Goal: Find specific page/section: Find specific page/section

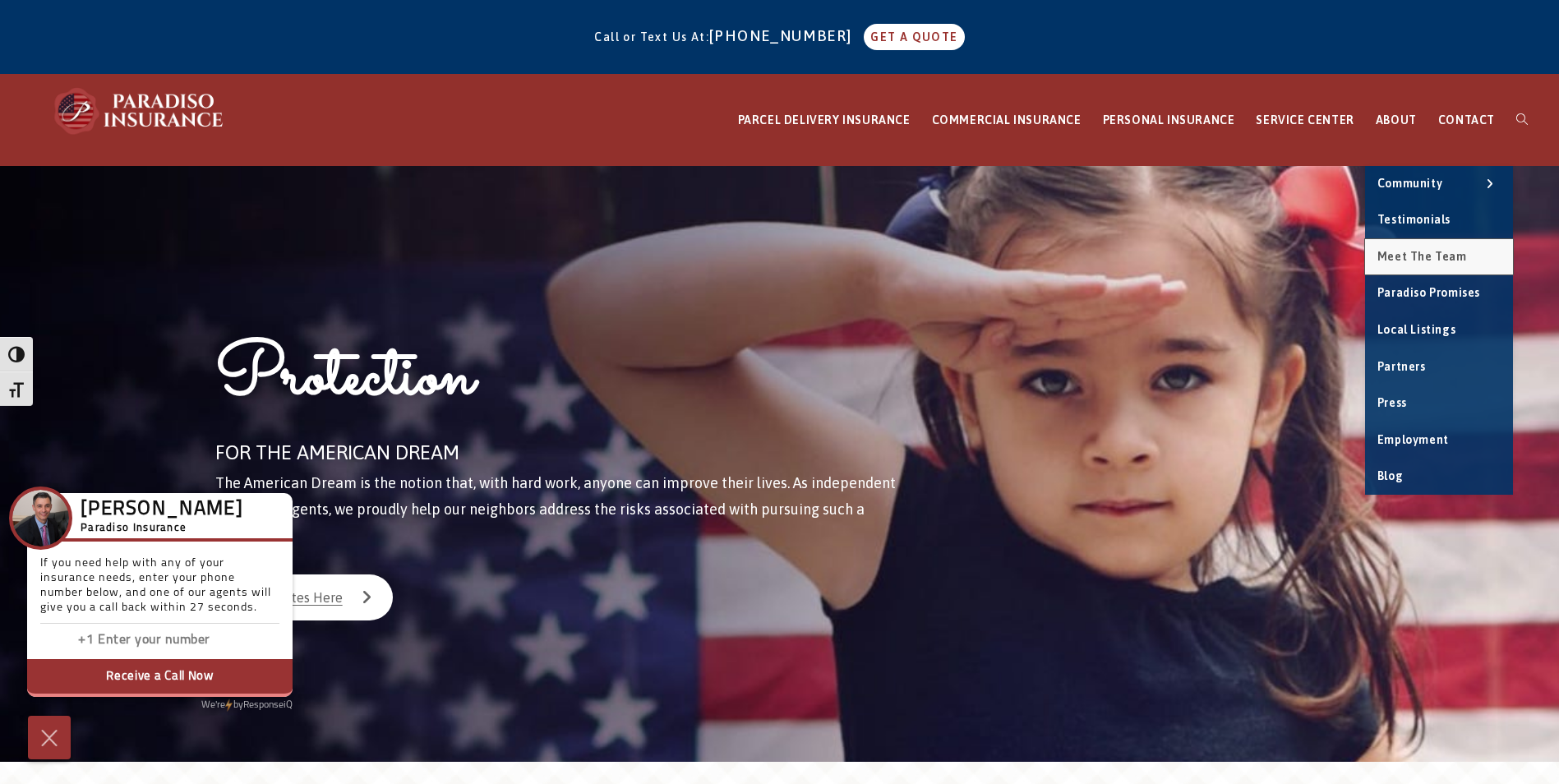
click at [1424, 256] on span "Meet the Team" at bounding box center [1422, 257] width 89 height 13
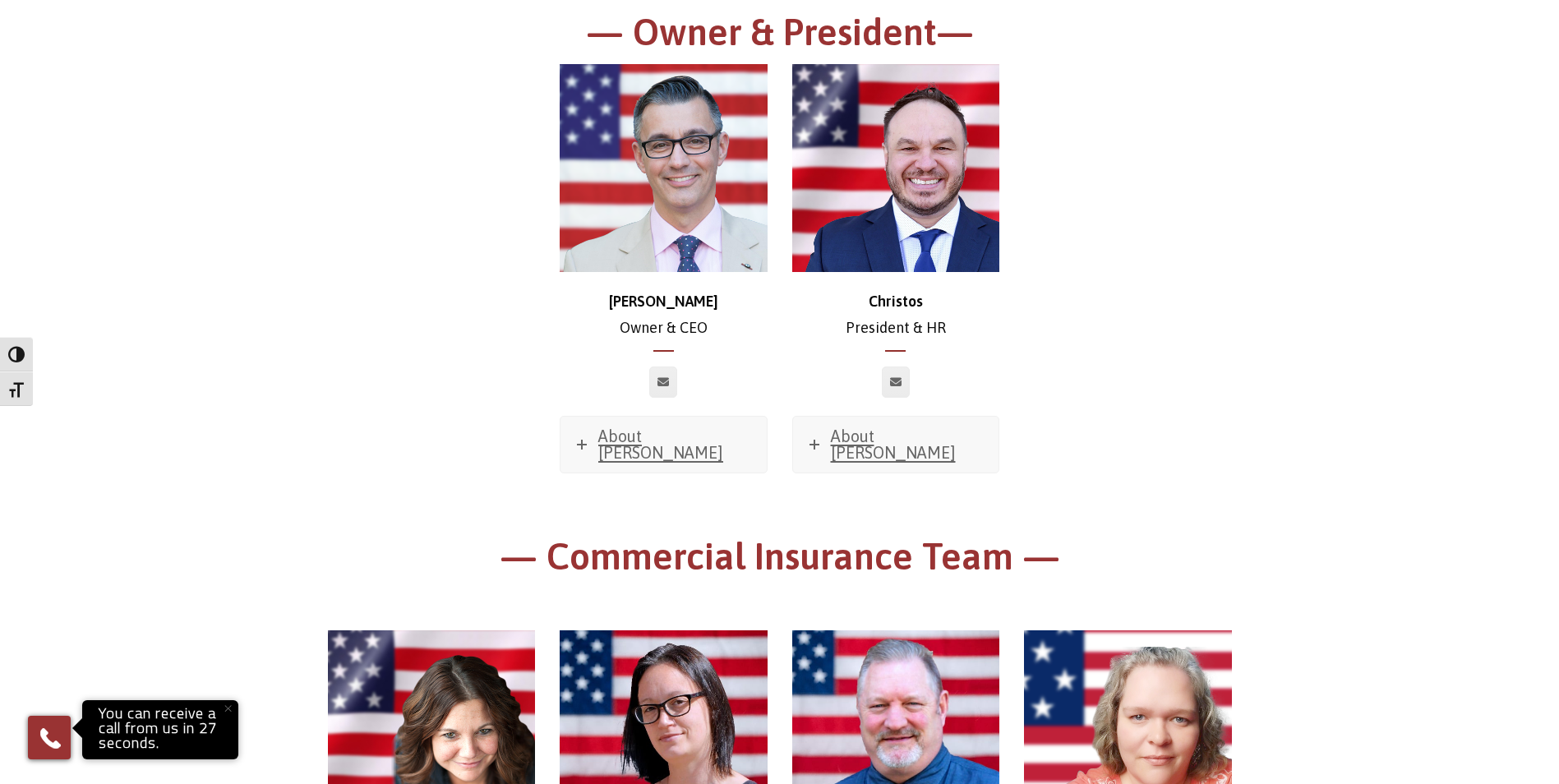
scroll to position [329, 0]
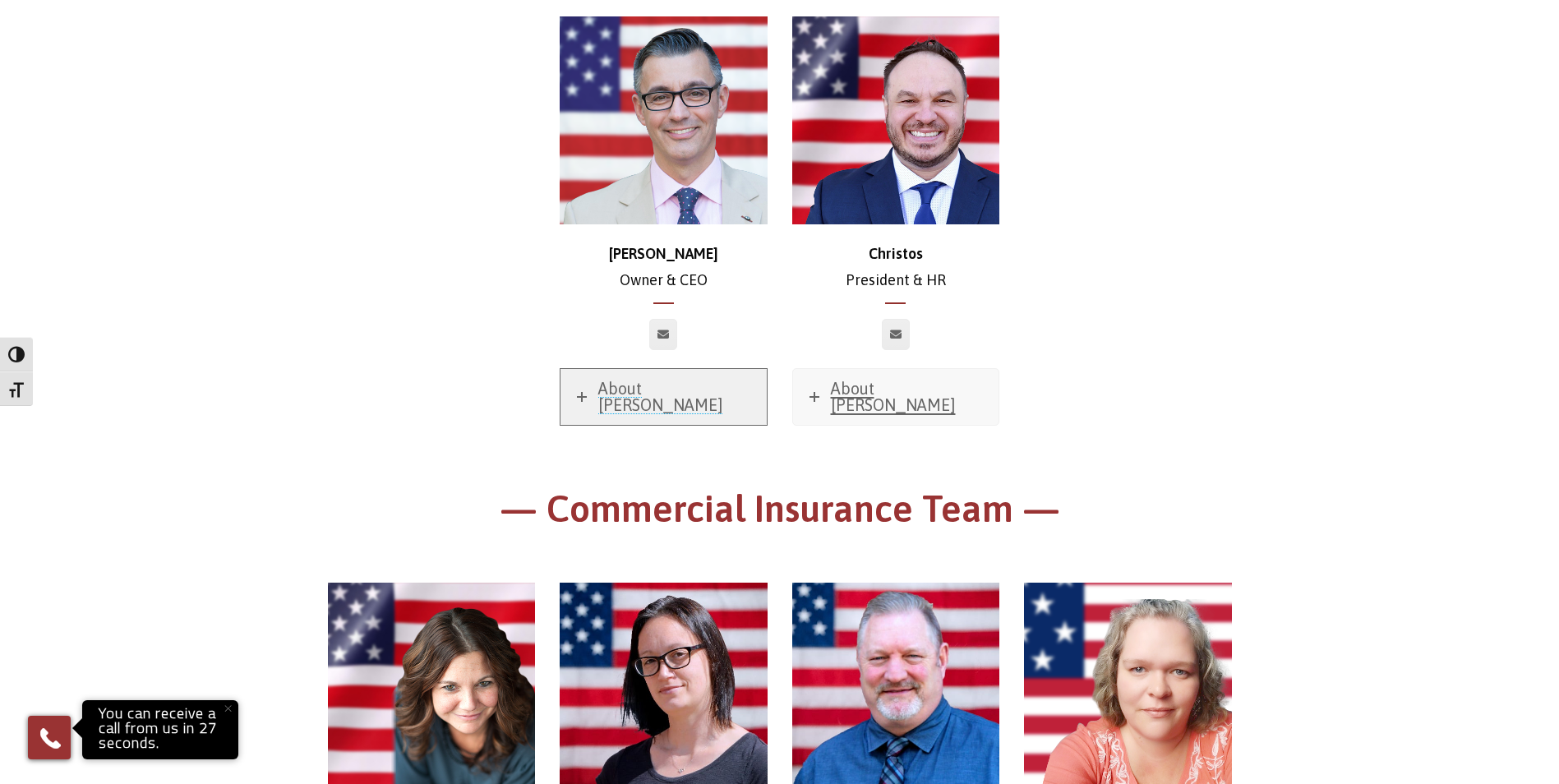
click at [676, 387] on span "About [PERSON_NAME]" at bounding box center [661, 397] width 125 height 35
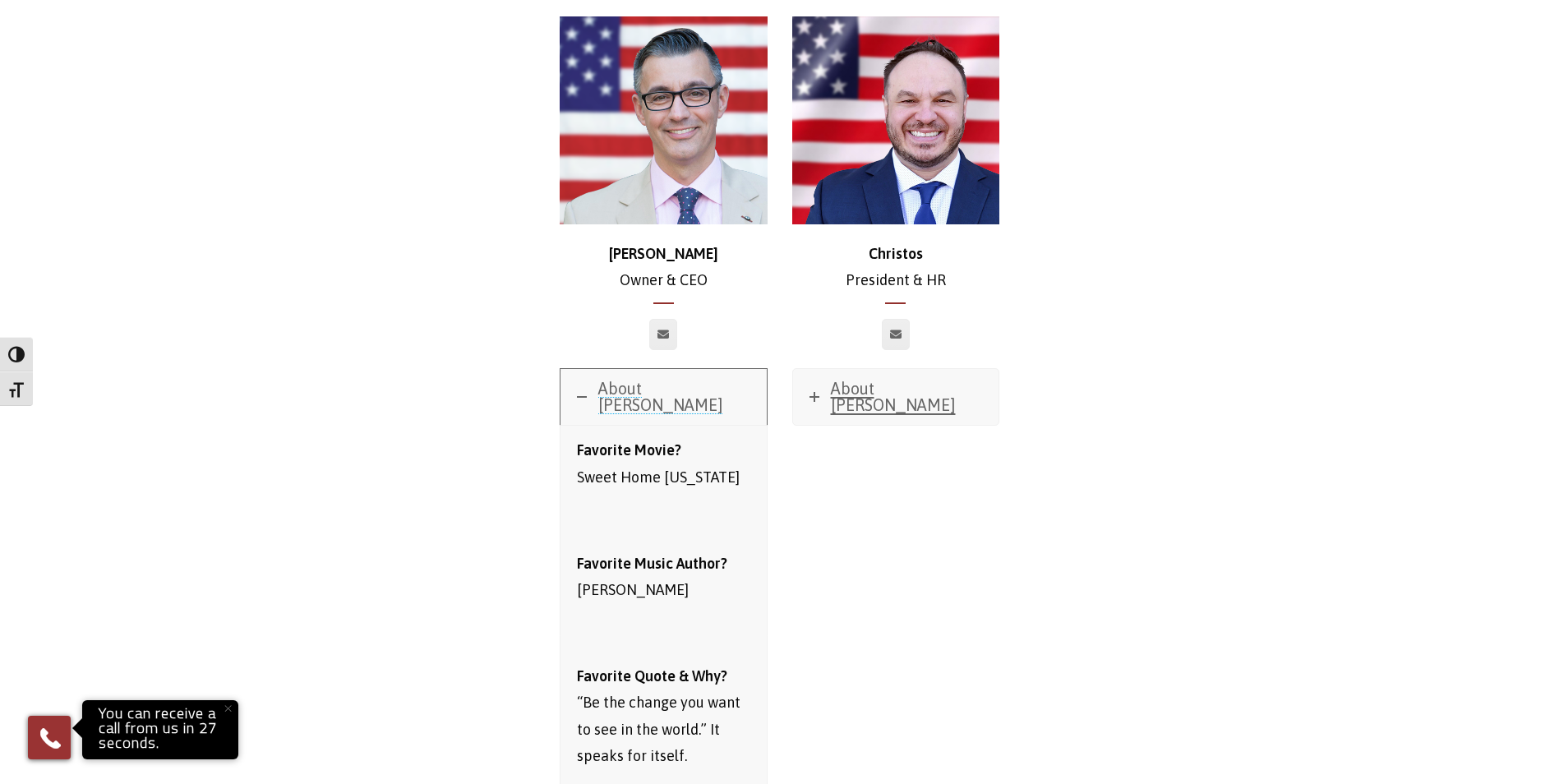
click at [676, 387] on span "About [PERSON_NAME]" at bounding box center [661, 397] width 125 height 35
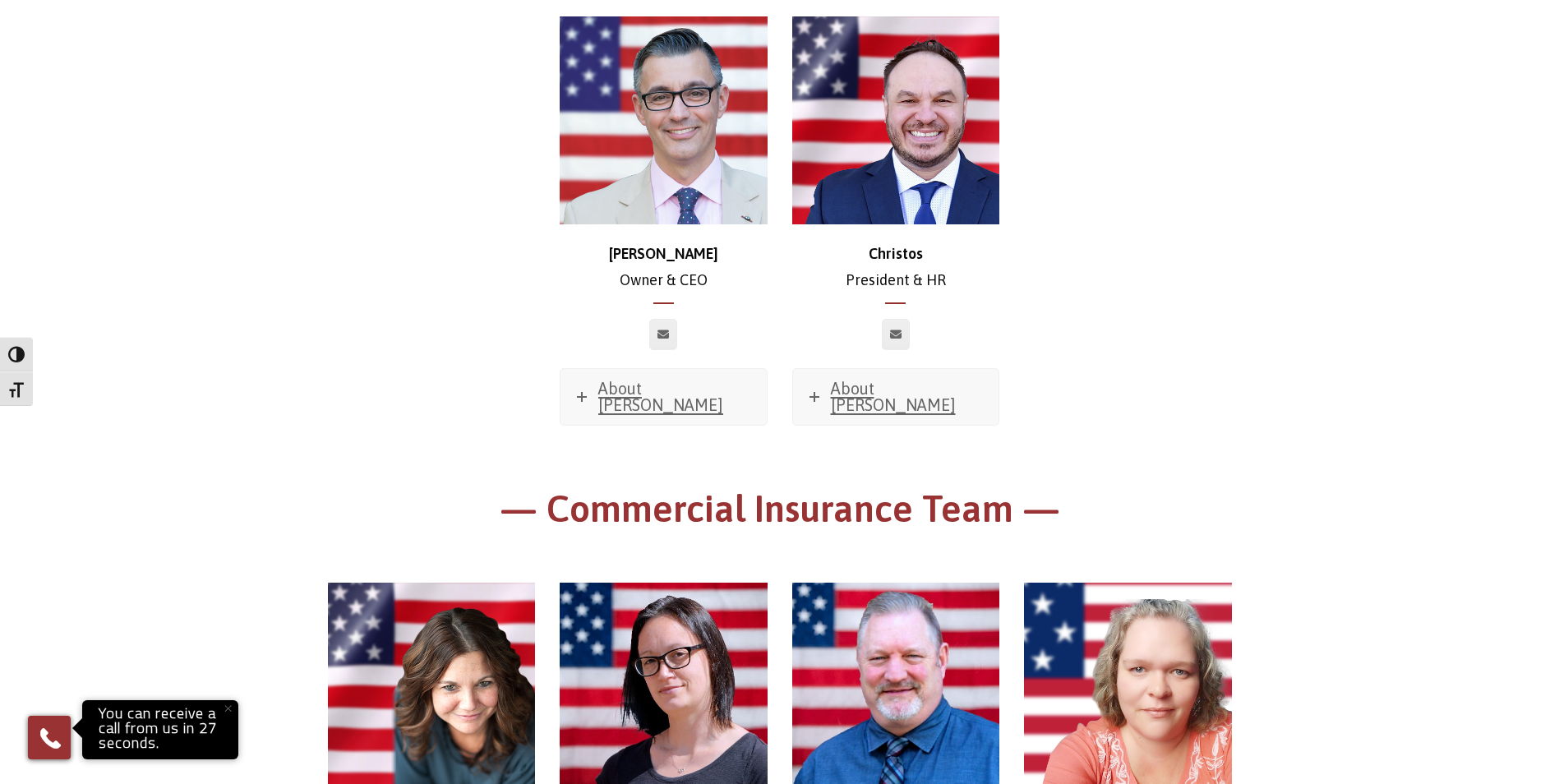
click at [830, 361] on div at bounding box center [896, 344] width 233 height 50
click at [894, 403] on link "About [PERSON_NAME]" at bounding box center [896, 397] width 206 height 56
